Goal: Task Accomplishment & Management: Use online tool/utility

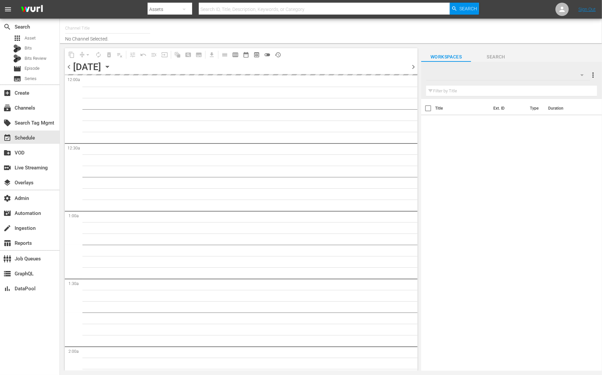
type input "Sony One Shark Tank MX (1000)"
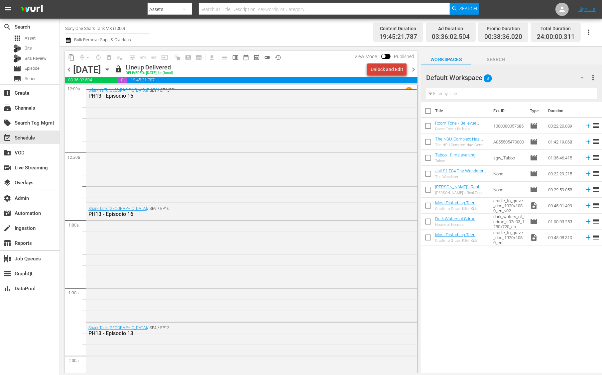
click at [396, 68] on div "Unlock and Edit" at bounding box center [387, 70] width 33 height 12
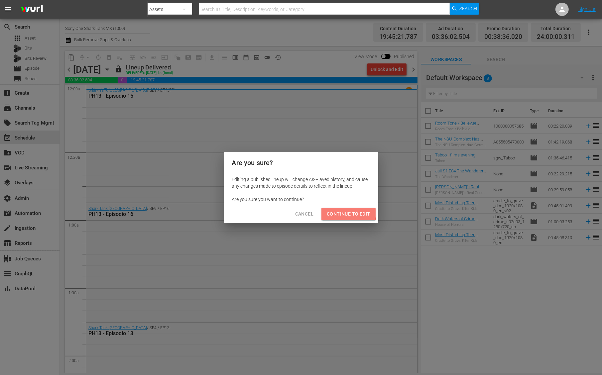
click at [341, 212] on span "Continue to Edit" at bounding box center [348, 214] width 43 height 8
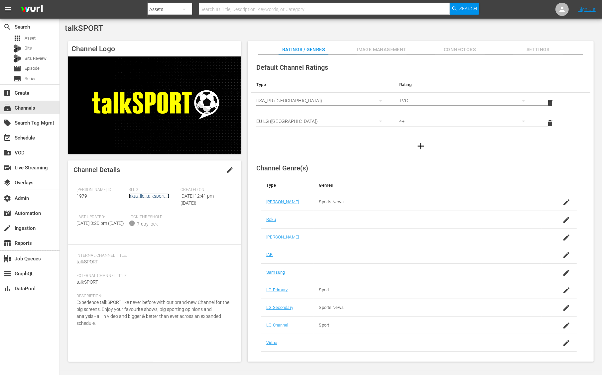
click at [148, 195] on link "akta_llc_talksport_1" at bounding box center [149, 196] width 41 height 5
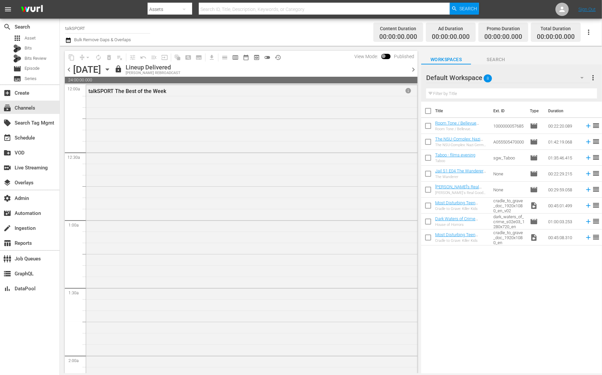
click at [386, 57] on span at bounding box center [385, 56] width 9 height 5
